Goal: Navigation & Orientation: Find specific page/section

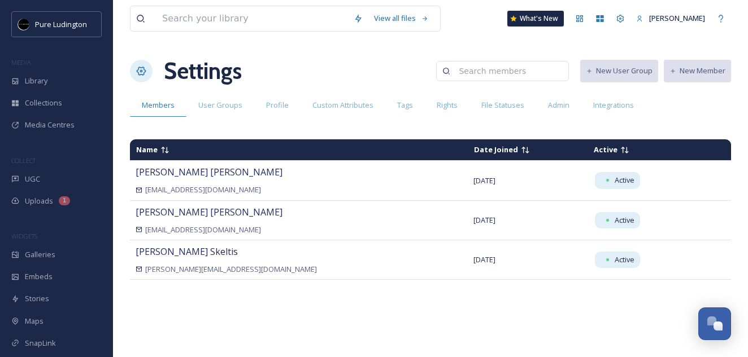
click at [191, 328] on div "Name Date Joined Active [PERSON_NAME] [EMAIL_ADDRESS][DOMAIN_NAME] [DATE] Activ…" at bounding box center [430, 242] width 601 height 216
click at [303, 55] on div "Settings New User Group New Member" at bounding box center [430, 71] width 601 height 34
click at [539, 19] on div "What's New" at bounding box center [535, 19] width 57 height 16
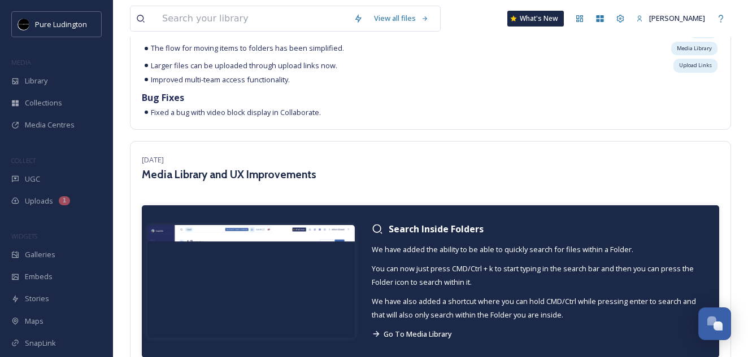
scroll to position [1956, 0]
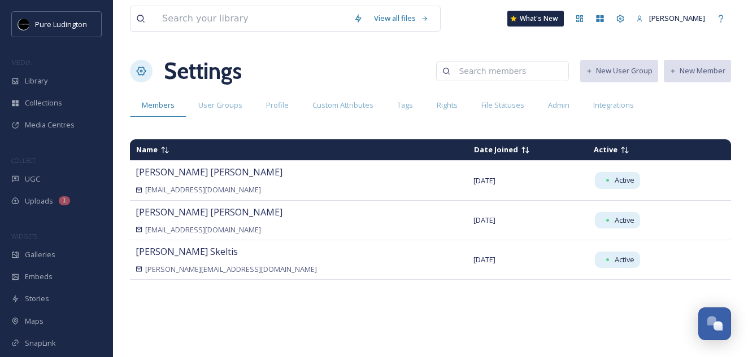
click at [289, 64] on div "Settings New User Group New Member" at bounding box center [430, 71] width 601 height 34
click at [229, 15] on input at bounding box center [251, 18] width 191 height 25
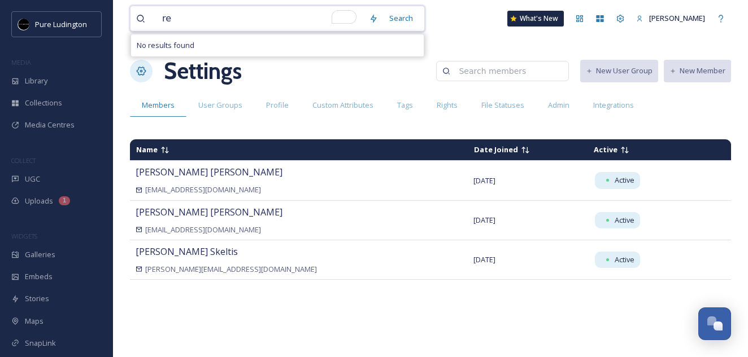
type input "r"
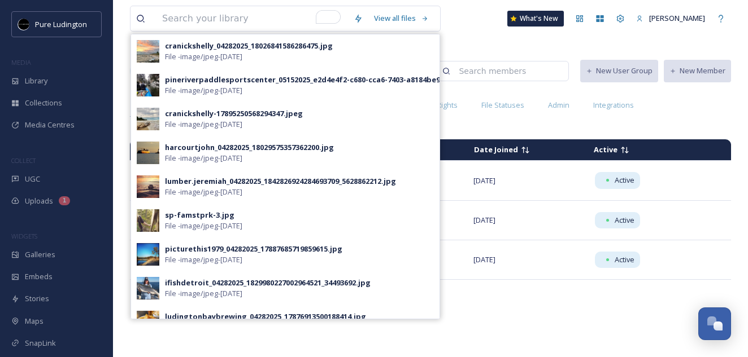
click at [486, 40] on div "View all files cranickshelly_04282025_18026841586286475.jpg File - image/jpeg -…" at bounding box center [430, 178] width 635 height 357
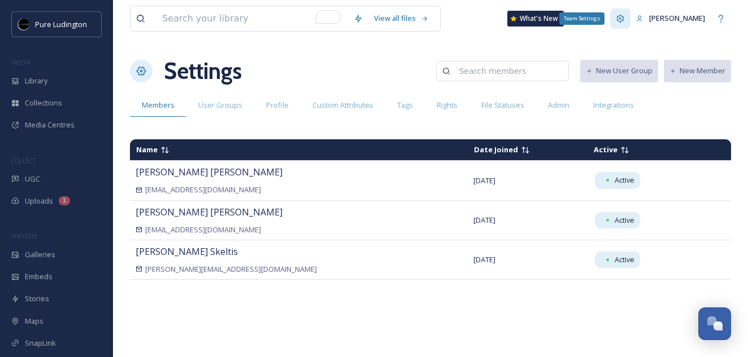
click at [624, 20] on icon at bounding box center [620, 18] width 7 height 7
click at [625, 18] on icon at bounding box center [620, 18] width 9 height 9
click at [548, 105] on span "Admin" at bounding box center [558, 105] width 21 height 11
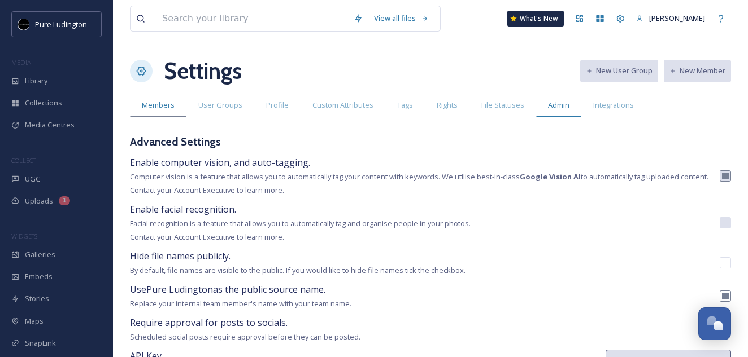
click at [163, 102] on span "Members" at bounding box center [158, 105] width 33 height 11
